Goal: Information Seeking & Learning: Learn about a topic

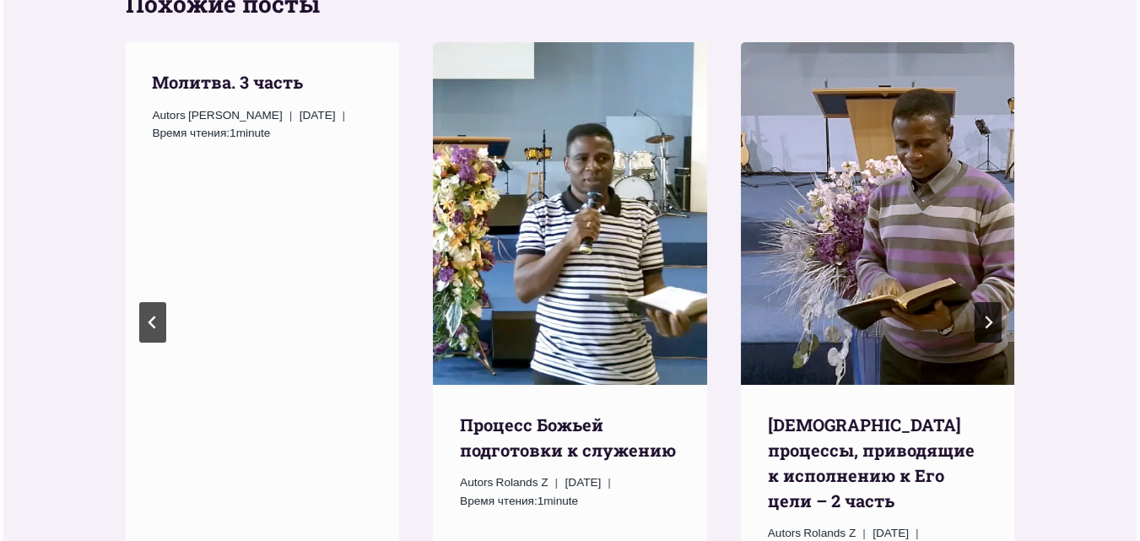
scroll to position [1435, 0]
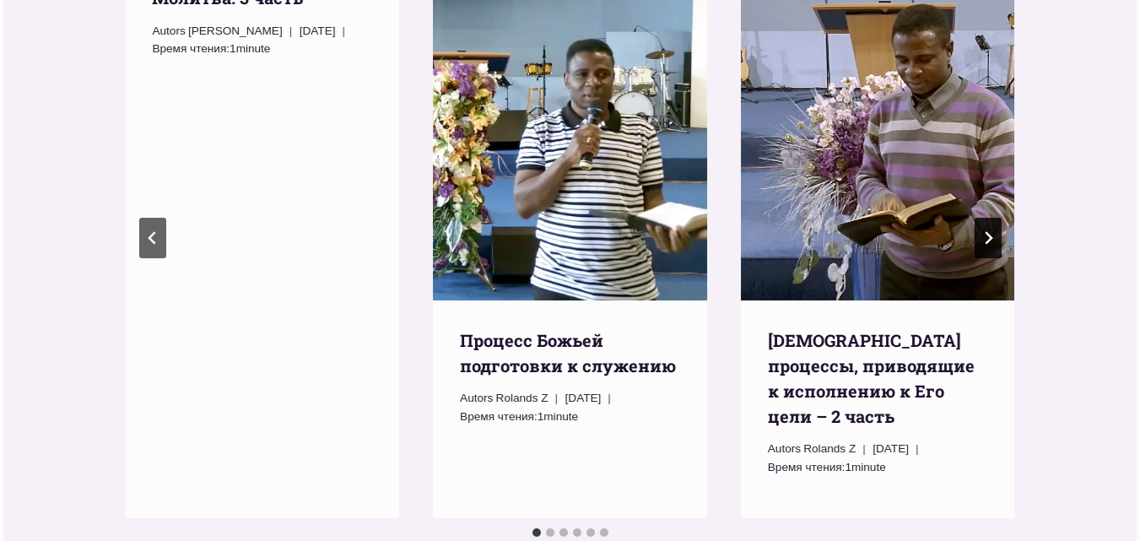
click at [978, 218] on button "Следующий" at bounding box center [988, 238] width 27 height 41
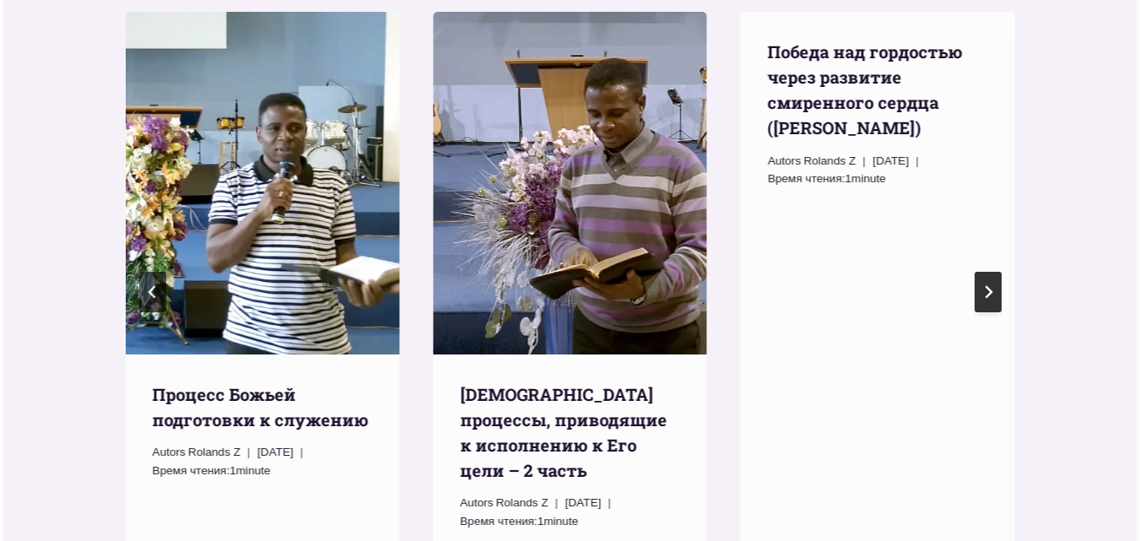
scroll to position [1351, 0]
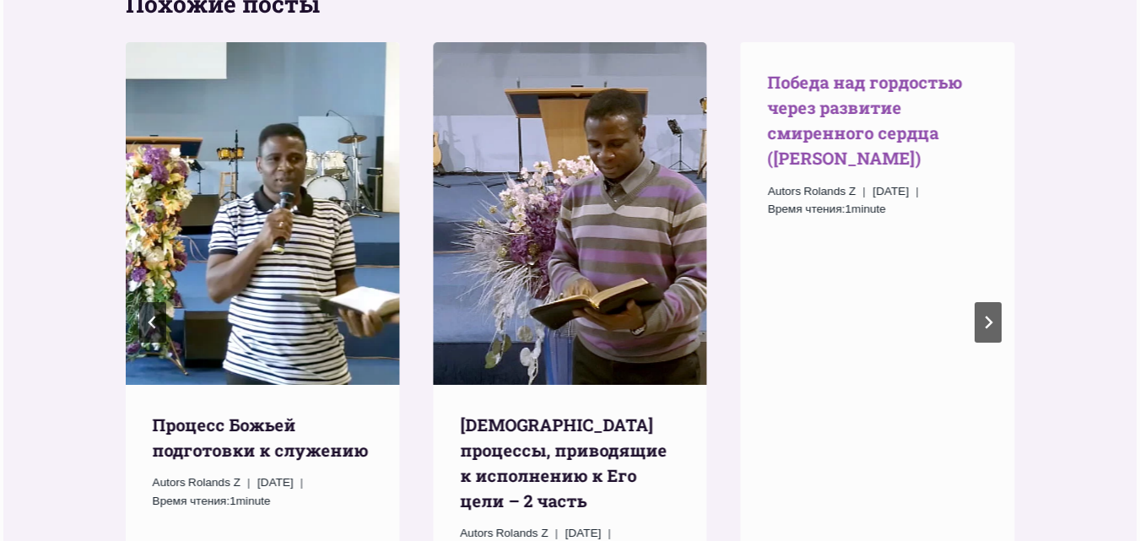
click at [821, 109] on link "Победа над гордостью через развитие смиренного сердца ([PERSON_NAME])" at bounding box center [865, 120] width 195 height 98
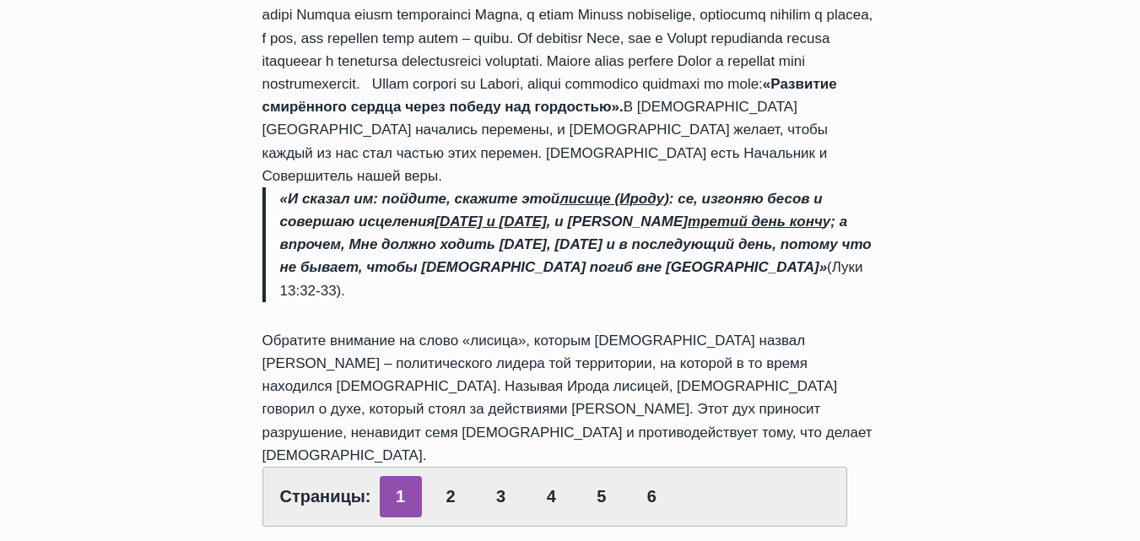
scroll to position [1097, 0]
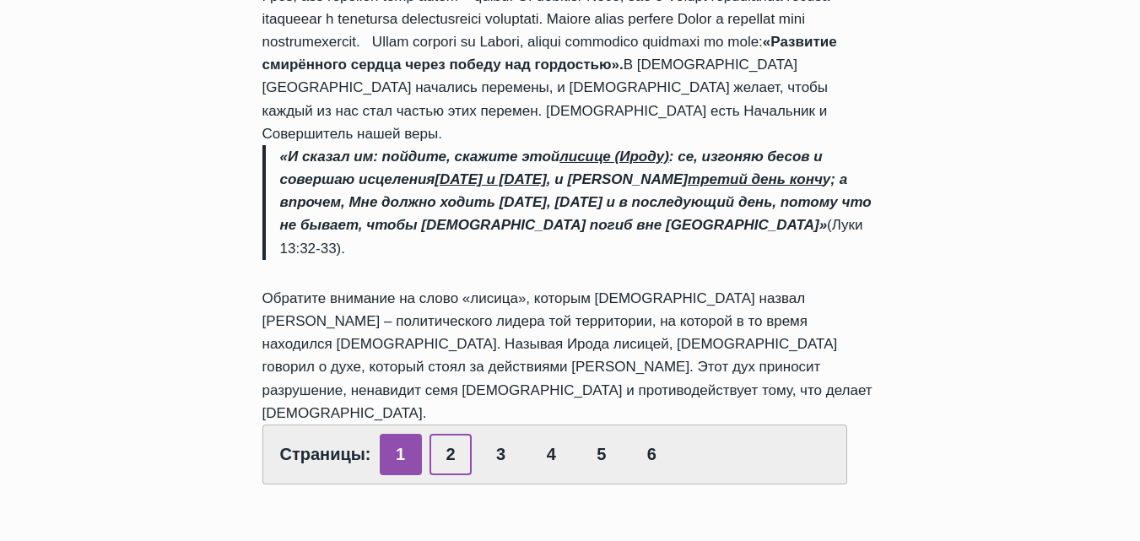
click at [447, 434] on link "2" at bounding box center [451, 454] width 42 height 41
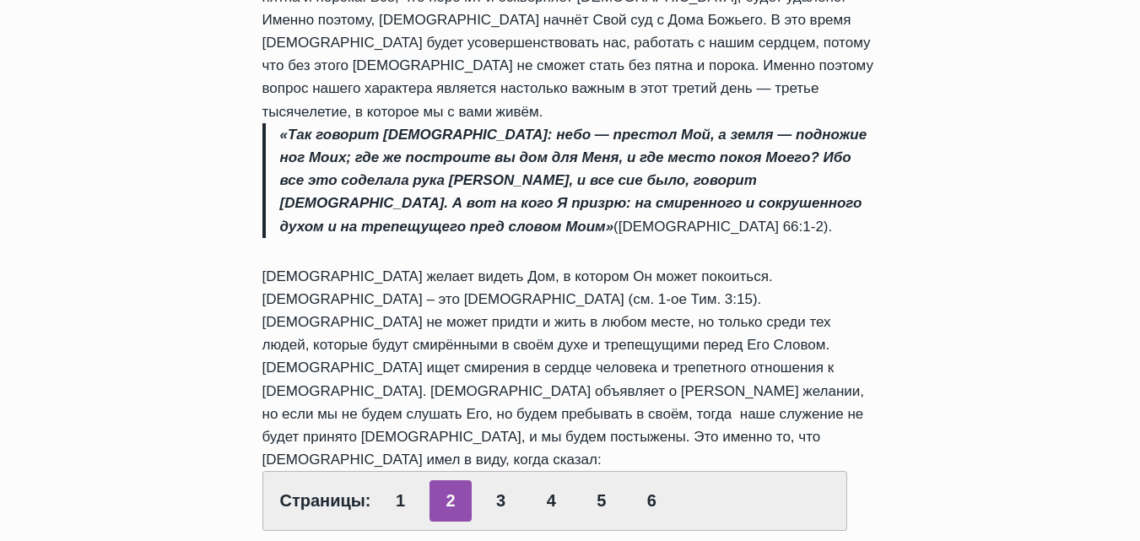
scroll to position [928, 0]
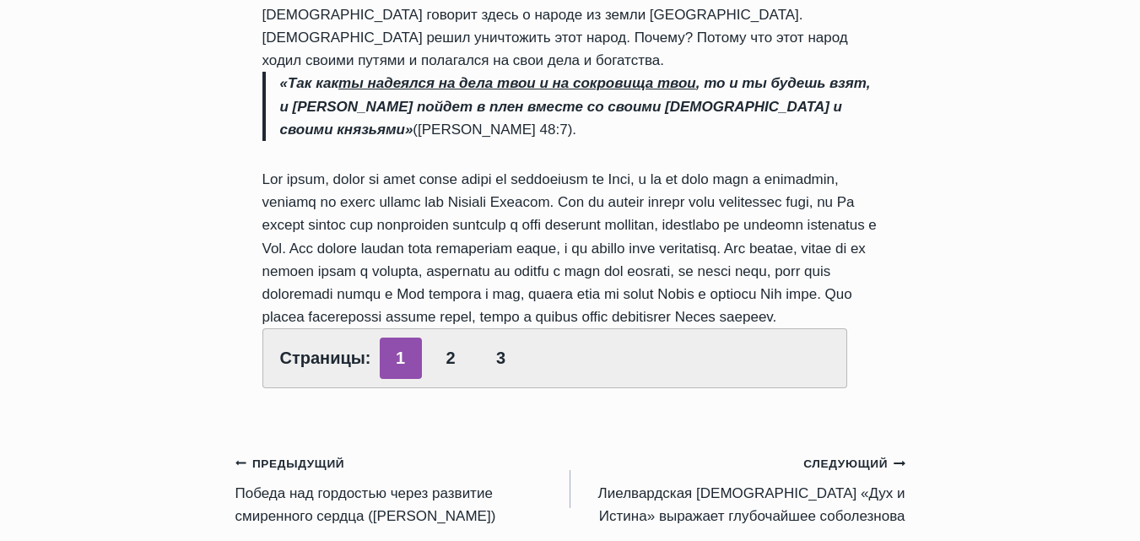
scroll to position [844, 0]
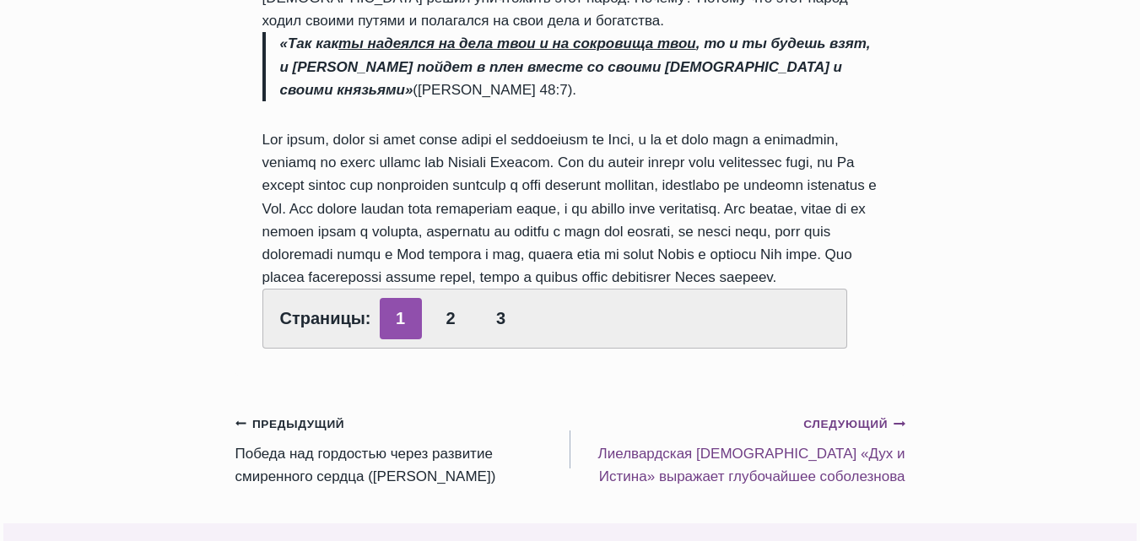
click at [816, 415] on small "Следующий Продолжить" at bounding box center [854, 424] width 101 height 19
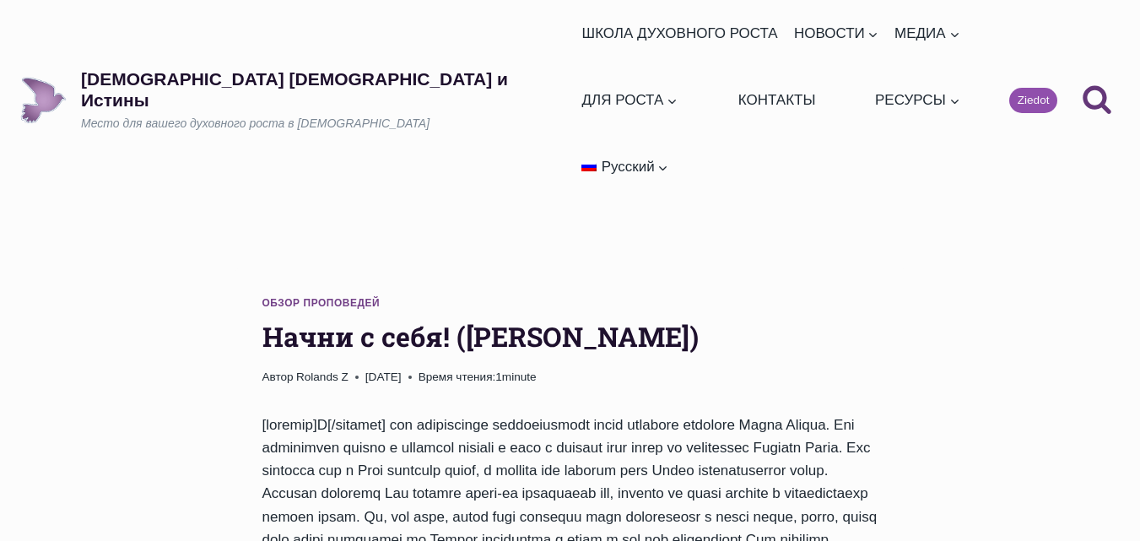
scroll to position [844, 0]
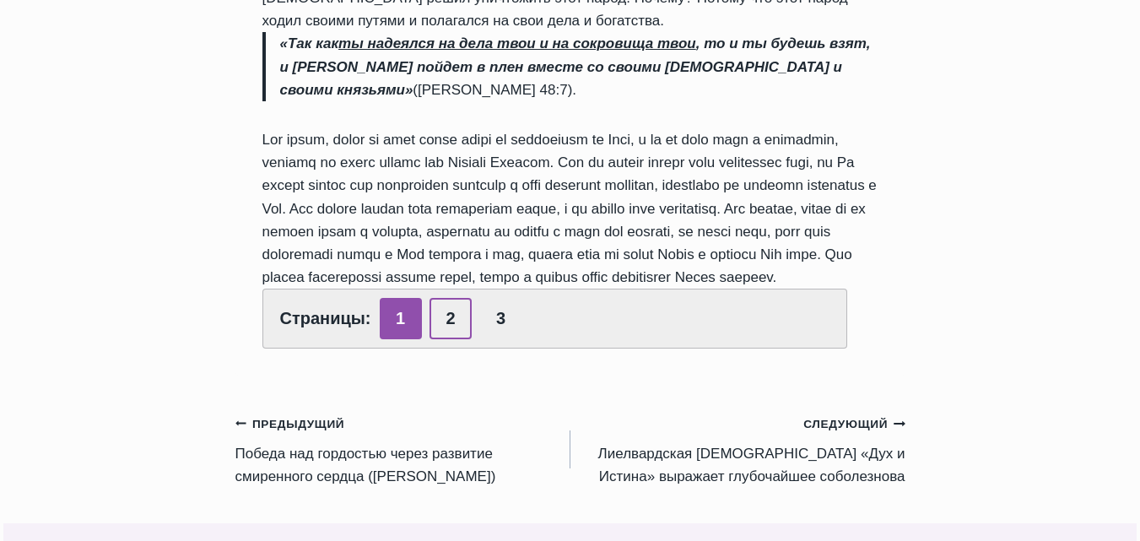
click at [450, 298] on link "2" at bounding box center [451, 318] width 42 height 41
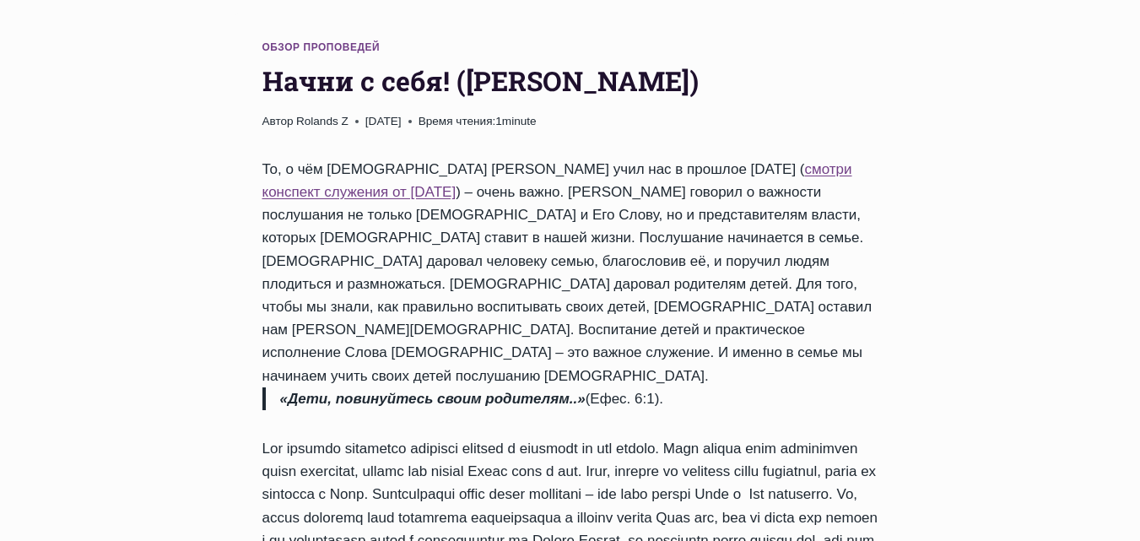
scroll to position [253, 0]
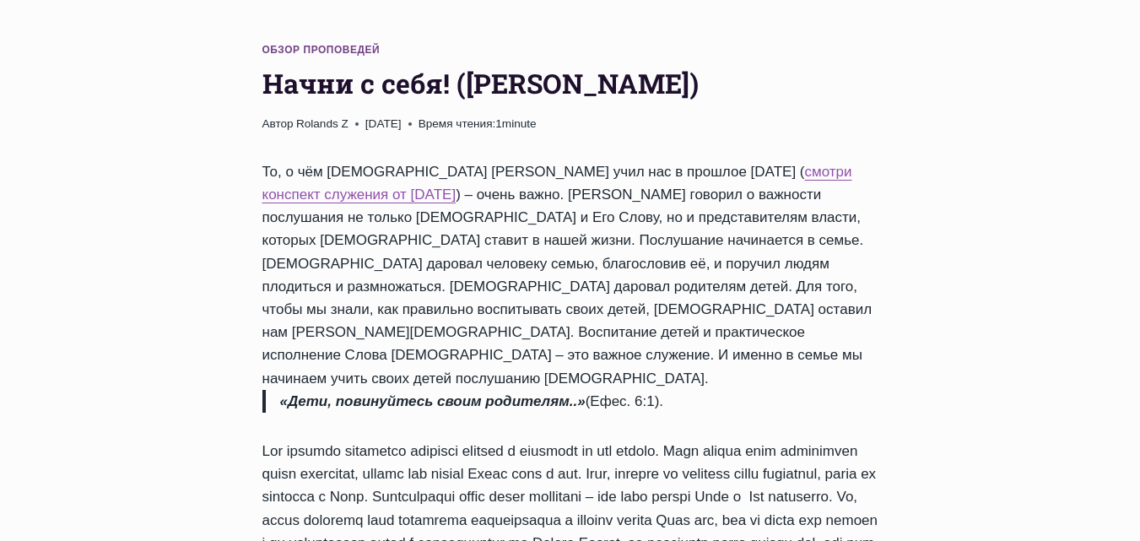
click at [728, 164] on link "смотри конспект служения от 17.11.2013" at bounding box center [558, 183] width 590 height 39
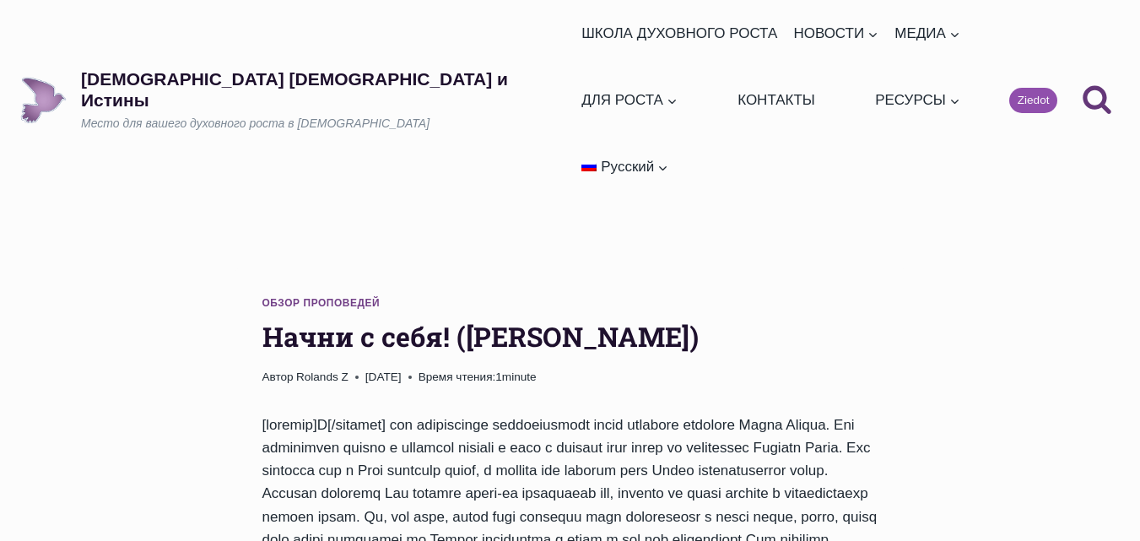
scroll to position [844, 0]
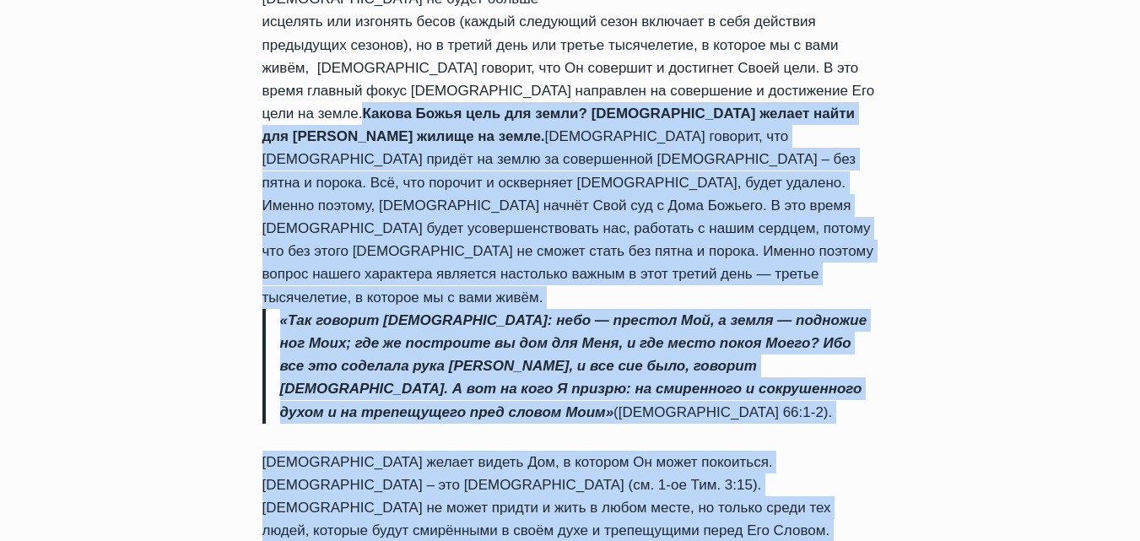
scroll to position [774, 0]
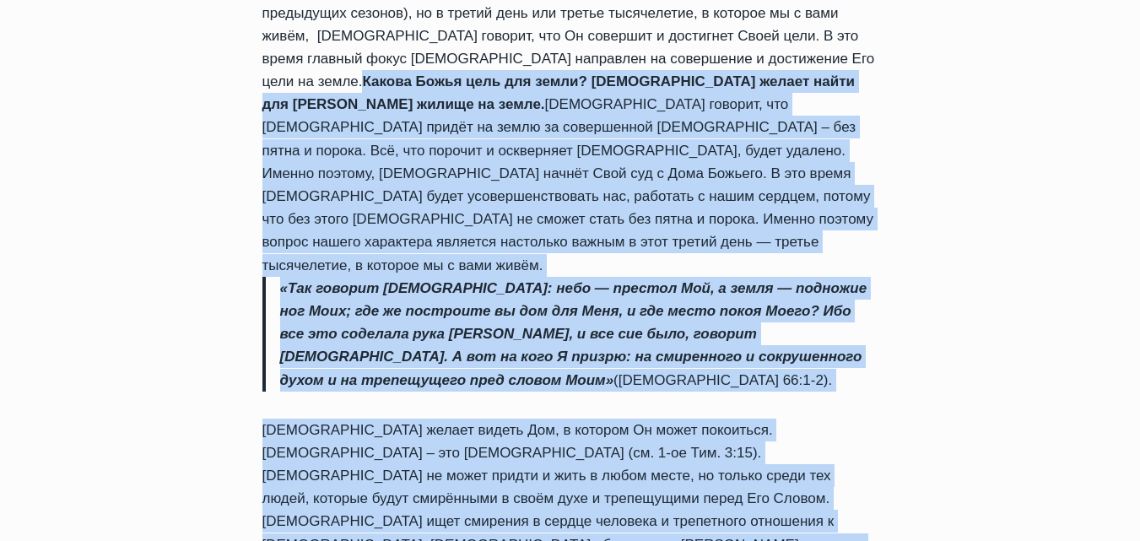
drag, startPoint x: 265, startPoint y: 169, endPoint x: 895, endPoint y: 393, distance: 668.5
click at [895, 393] on div "Обзор проповедей Победа над гордостью через развитие смиренного сердца ([PERSON…" at bounding box center [570, 103] width 670 height 1218
copy div "Loremi Dolor sita con adipi? Eli seddoe tempo inc Utla etdolo ma aliqu. Enima M…"
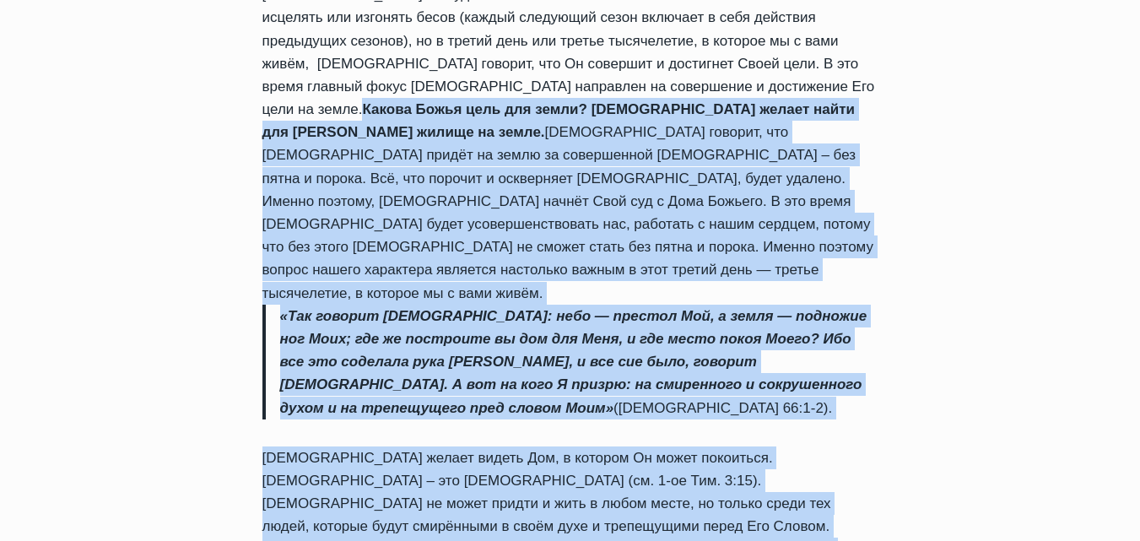
scroll to position [858, 0]
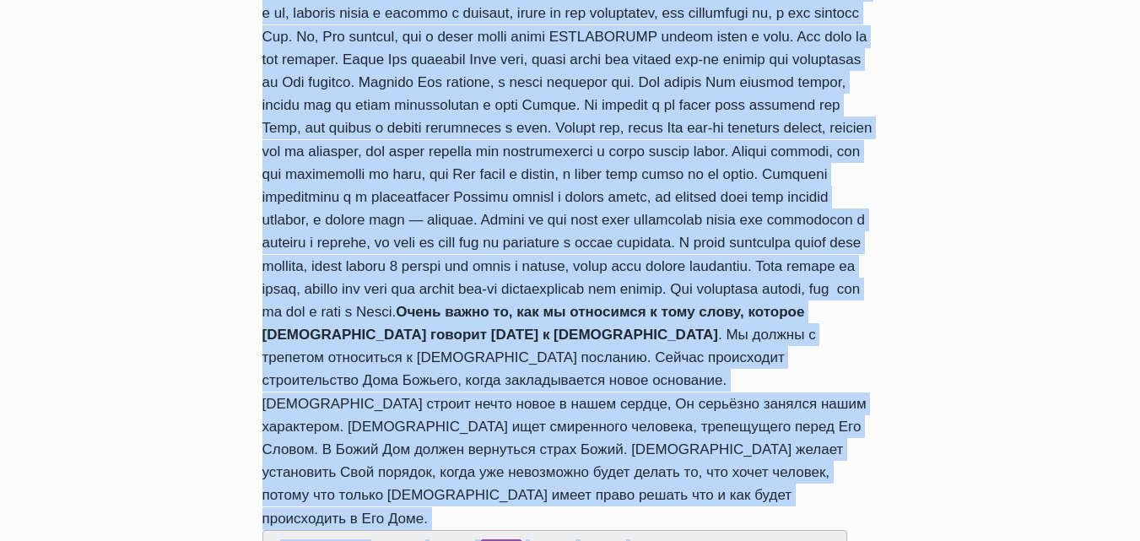
scroll to position [971, 0]
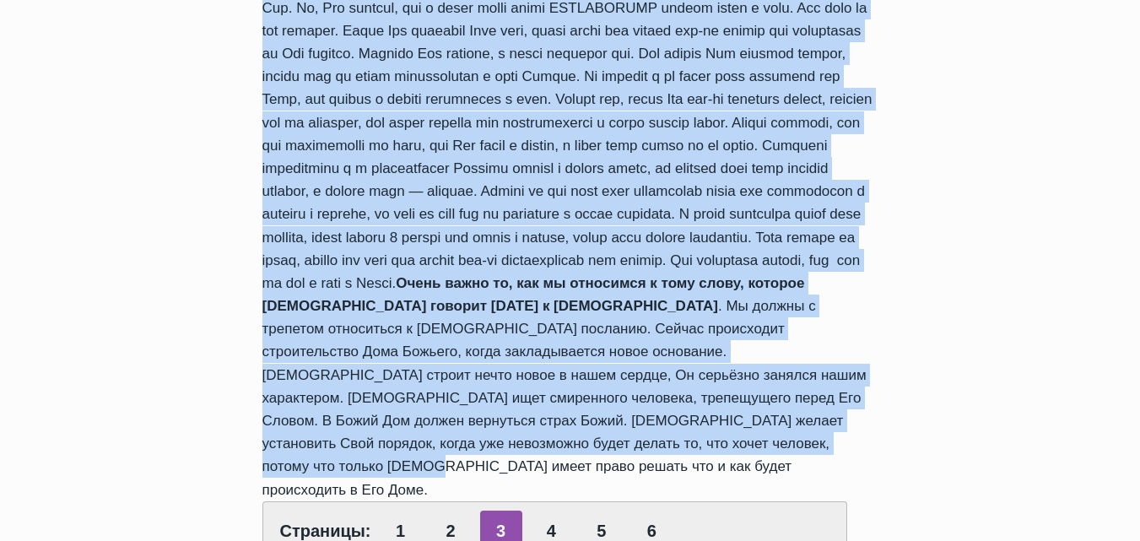
drag, startPoint x: 264, startPoint y: 15, endPoint x: 891, endPoint y: 388, distance: 729.0
copy div "Победа над гордостью через развитие смиренного сердца (Пастор Руфус Аджибойе) А…"
click at [544, 511] on link "4" at bounding box center [551, 531] width 42 height 41
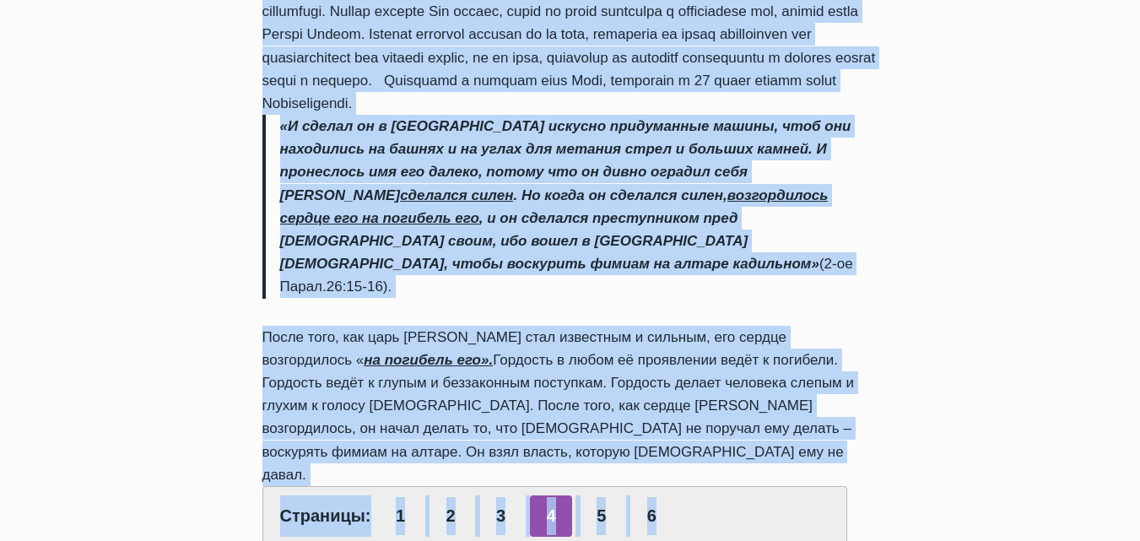
scroll to position [731, 0]
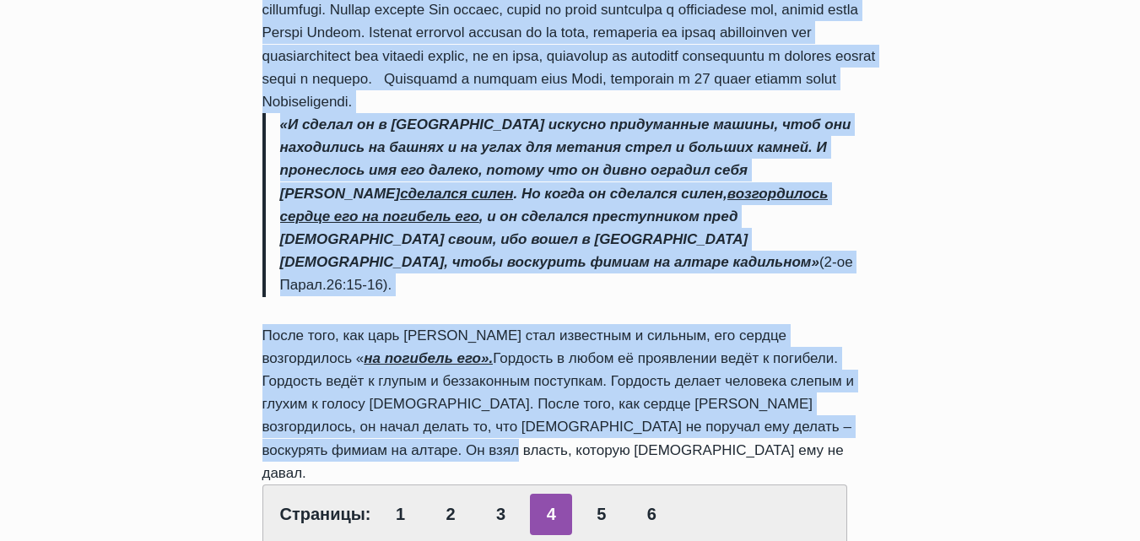
drag, startPoint x: 263, startPoint y: 102, endPoint x: 964, endPoint y: 382, distance: 754.2
copy div "Смирение – это основной принцип Божьего Царства. Для исполнения Божьей воли на …"
click at [598, 494] on link "5" at bounding box center [602, 514] width 42 height 41
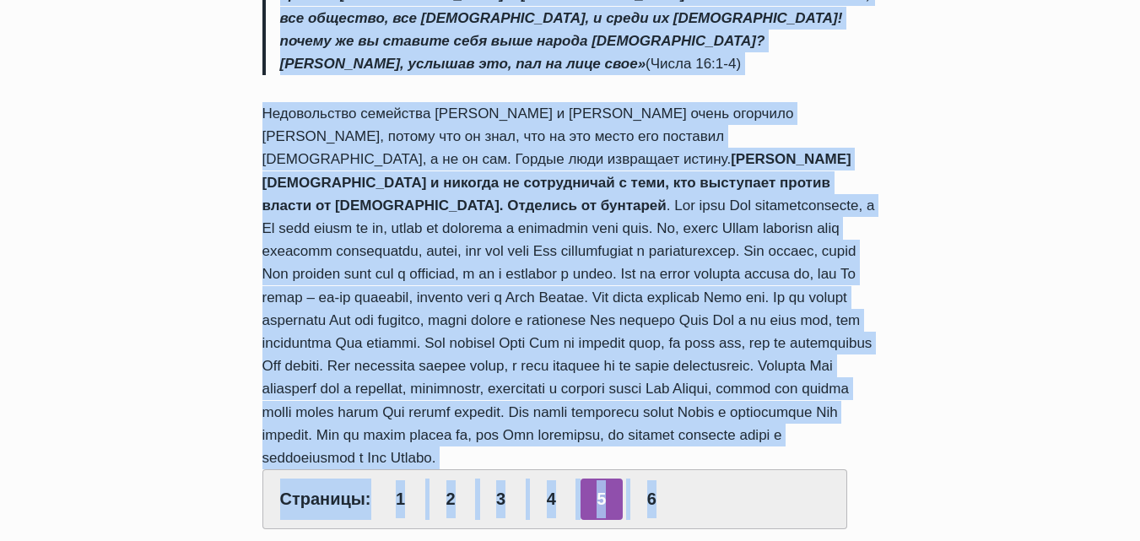
scroll to position [1176, 0]
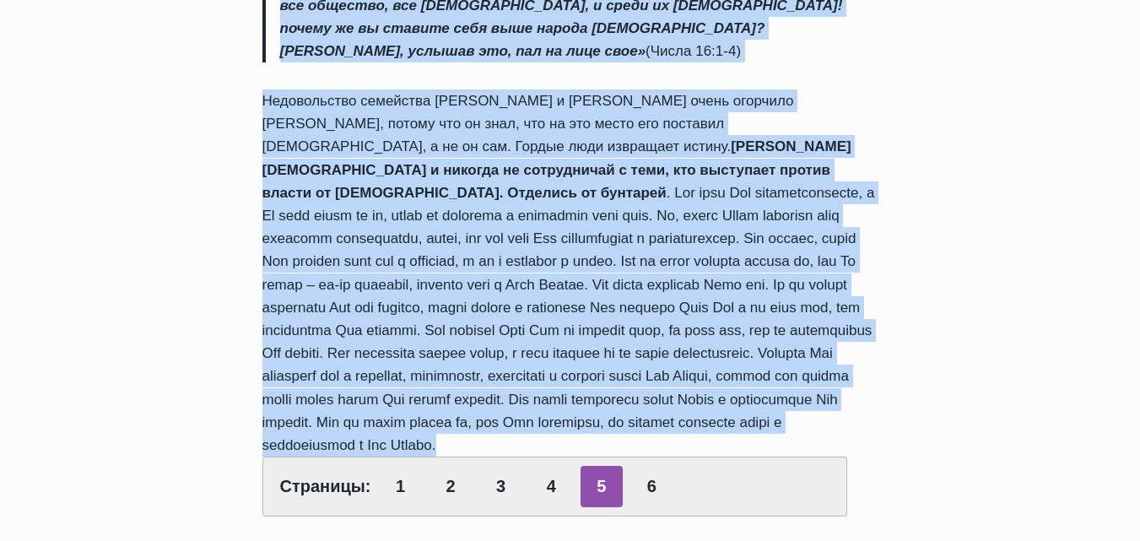
drag, startPoint x: 281, startPoint y: 186, endPoint x: 756, endPoint y: 273, distance: 483.3
click at [954, 346] on div "Обзор проповедей Победа над гордостью через развитие смиренного сердца (Пастор …" at bounding box center [570, 334] width 1140 height 2483
copy div "«И пошел за ним Азария священник, и с ним восемьдесят священников Господних, лю…"
click at [650, 466] on link "6" at bounding box center [652, 486] width 42 height 41
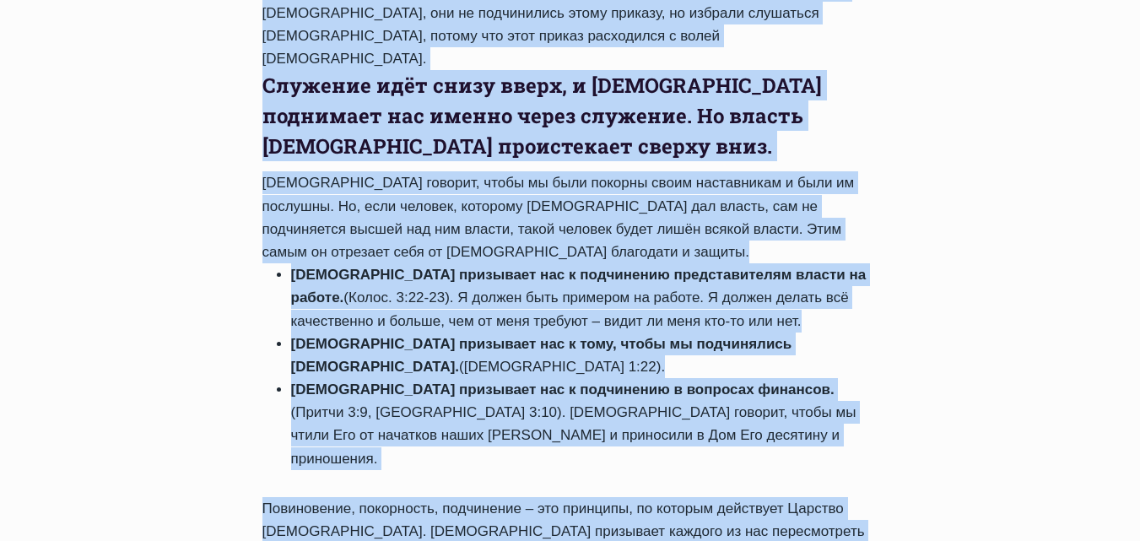
scroll to position [1078, 0]
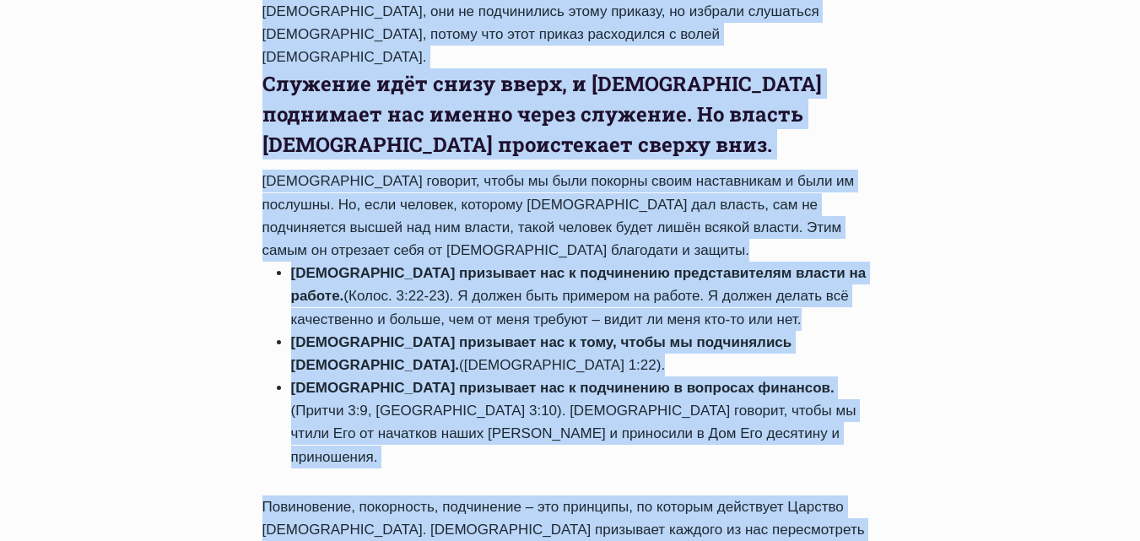
drag, startPoint x: 264, startPoint y: 105, endPoint x: 939, endPoint y: 443, distance: 754.6
copy div "Loremi dolorsitam Consec adipiscin eli s doeiusmodt incidid Utla, Etdolore magn…"
